Goal: Task Accomplishment & Management: Use online tool/utility

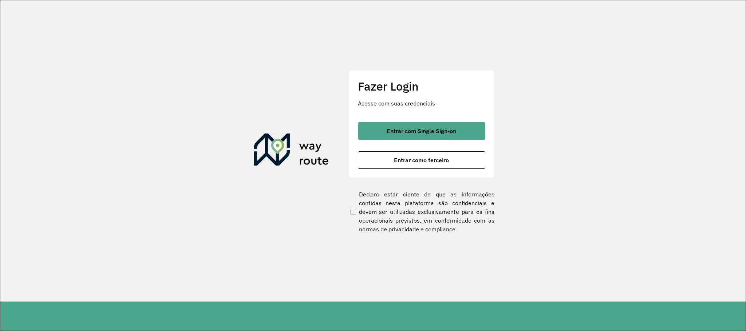
click at [419, 139] on button "Entrar com Single Sign-on" at bounding box center [421, 130] width 127 height 17
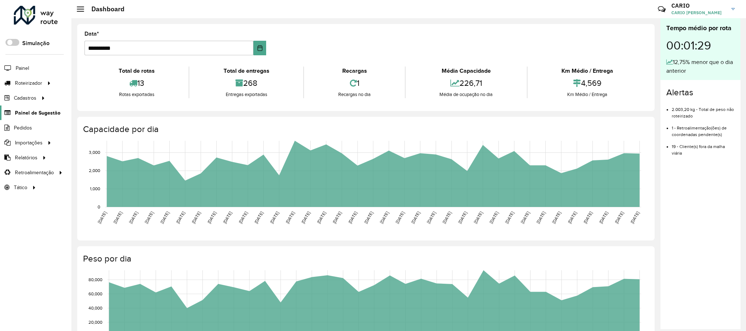
click at [32, 112] on span "Painel de Sugestão" at bounding box center [38, 113] width 46 height 8
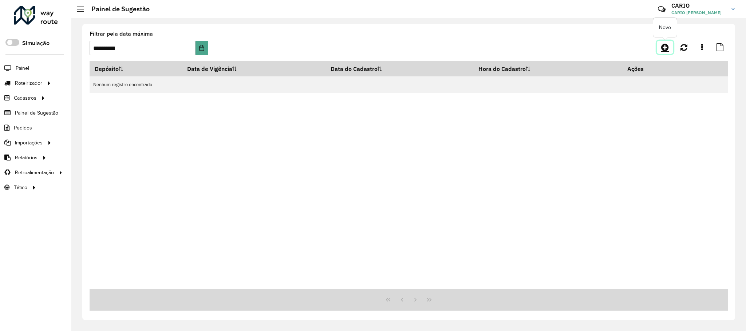
click at [671, 45] on link at bounding box center [665, 47] width 16 height 13
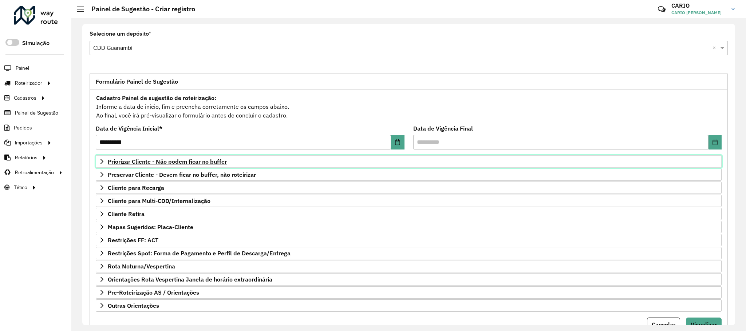
click at [137, 164] on span "Priorizar Cliente - Não podem ficar no buffer" at bounding box center [167, 162] width 119 height 6
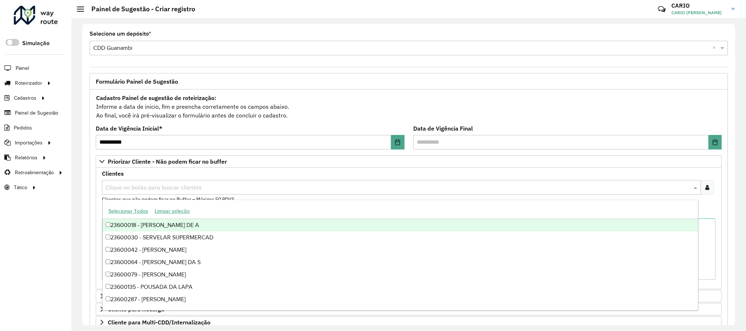
click at [152, 189] on input "text" at bounding box center [398, 188] width 588 height 9
type input "****"
click at [72, 212] on div "**********" at bounding box center [408, 174] width 675 height 313
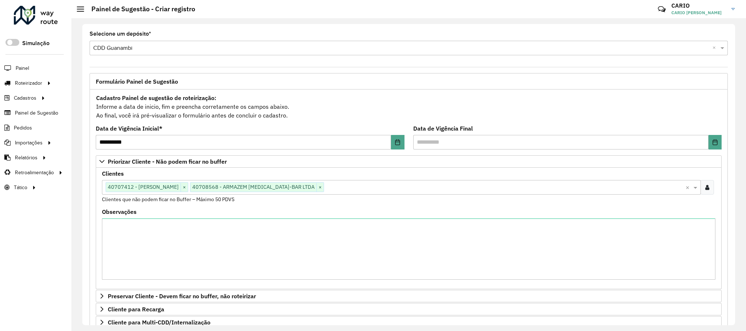
scroll to position [160, 0]
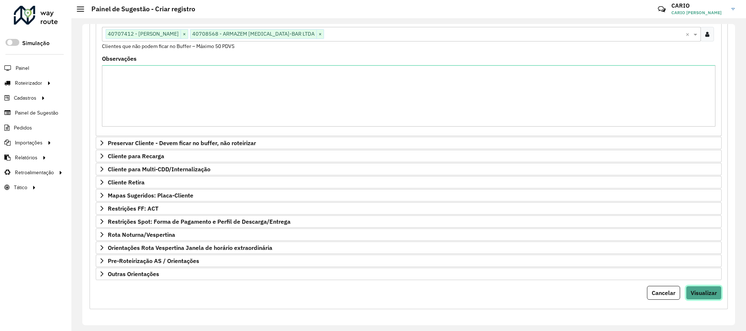
click at [702, 297] on button "Visualizar" at bounding box center [704, 293] width 36 height 14
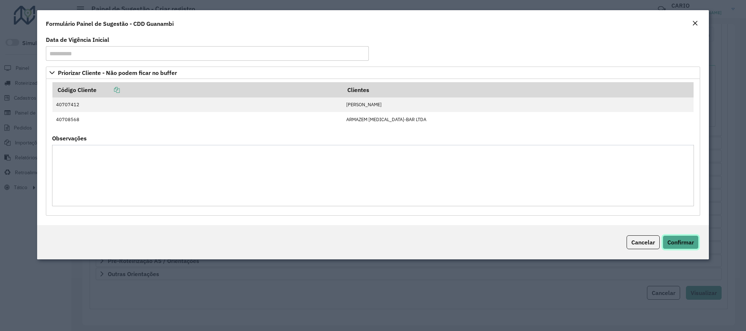
click at [678, 246] on span "Confirmar" at bounding box center [681, 242] width 27 height 7
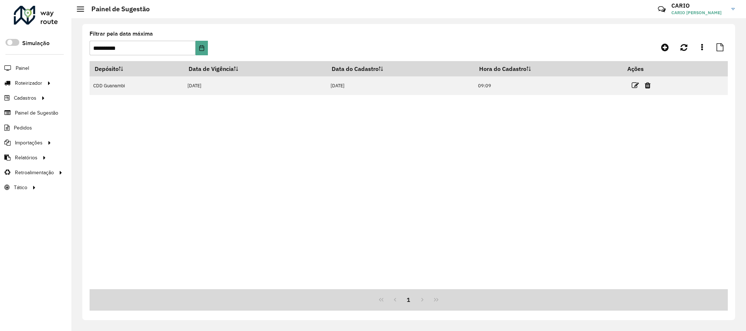
click at [27, 11] on div at bounding box center [36, 15] width 44 height 19
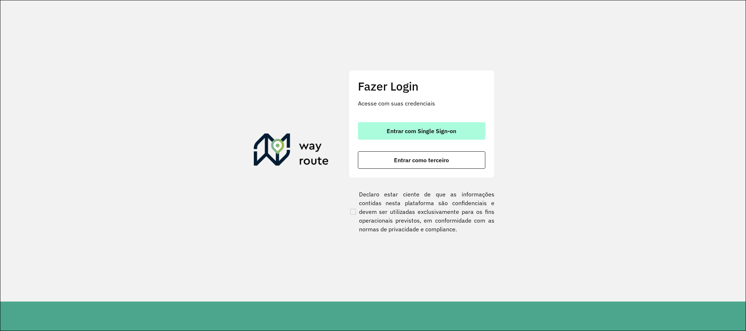
click at [452, 139] on button "Entrar com Single Sign-on" at bounding box center [421, 130] width 127 height 17
